Goal: Task Accomplishment & Management: Manage account settings

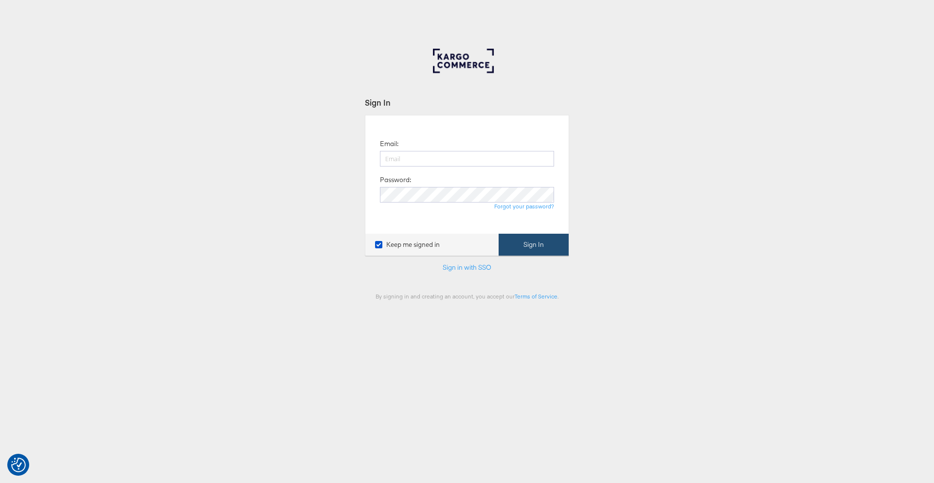
type input "[PERSON_NAME][EMAIL_ADDRESS][DOMAIN_NAME]"
click at [537, 249] on button "Sign In" at bounding box center [534, 245] width 70 height 22
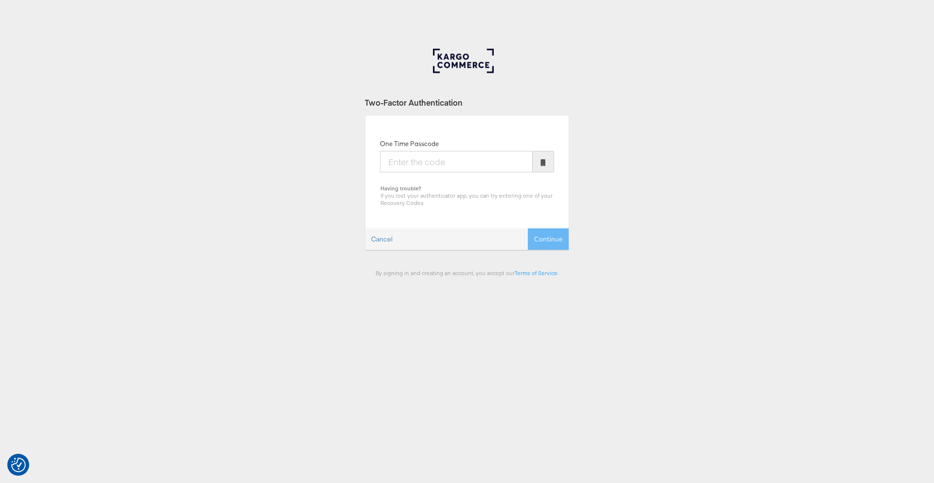
click at [464, 156] on input "One Time Passcode" at bounding box center [456, 161] width 153 height 21
